Goal: Task Accomplishment & Management: Manage account settings

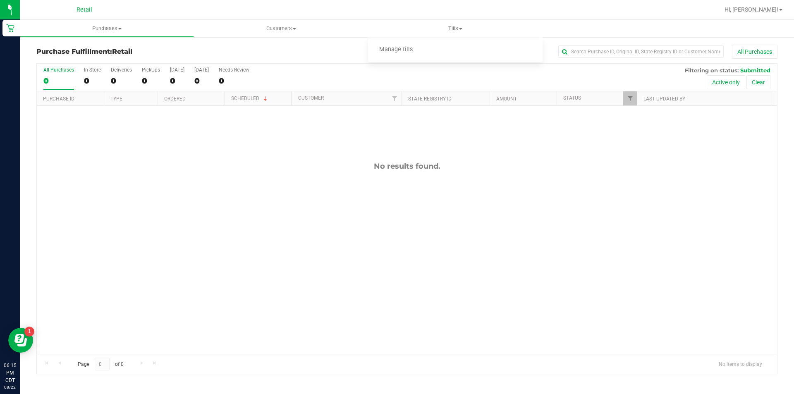
click at [420, 49] on span "Manage tills" at bounding box center [396, 49] width 56 height 7
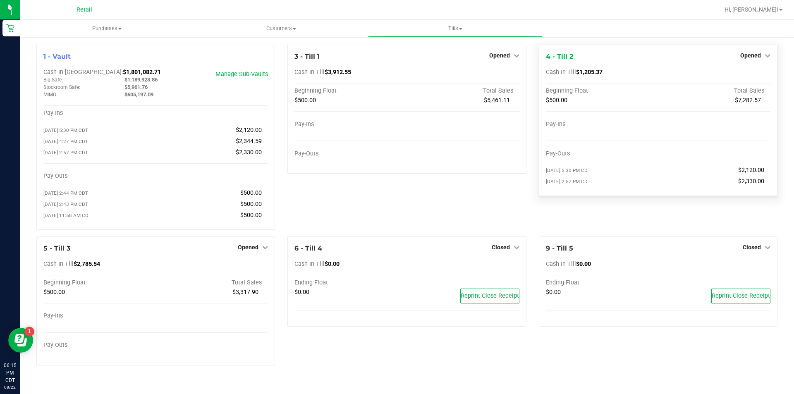
click at [751, 59] on div "Opened" at bounding box center [756, 55] width 30 height 10
click at [753, 57] on span "Opened" at bounding box center [751, 55] width 21 height 7
click at [746, 74] on link "Close Till" at bounding box center [752, 73] width 22 height 7
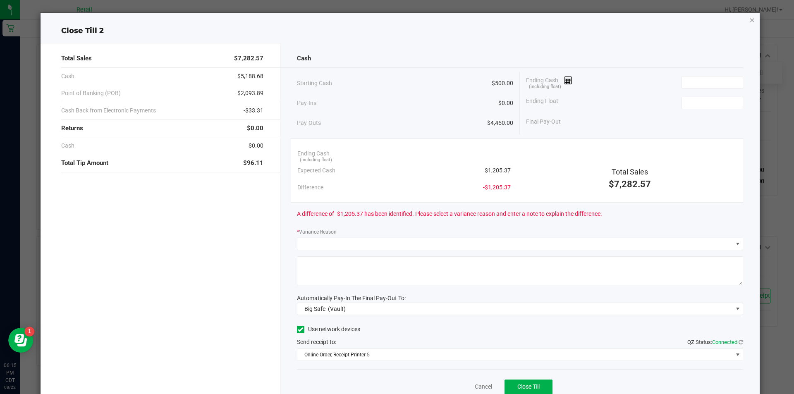
click at [750, 17] on icon "button" at bounding box center [753, 20] width 6 height 10
